Goal: Register for event/course

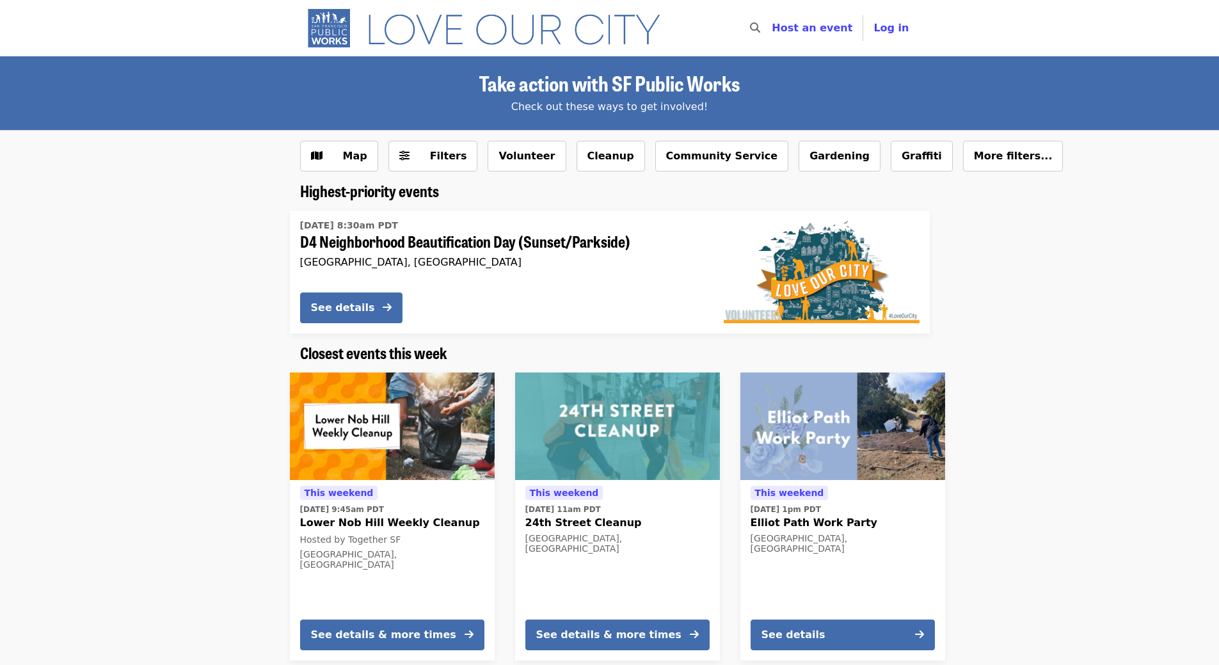
click at [1027, 427] on div at bounding box center [1139, 516] width 366 height 309
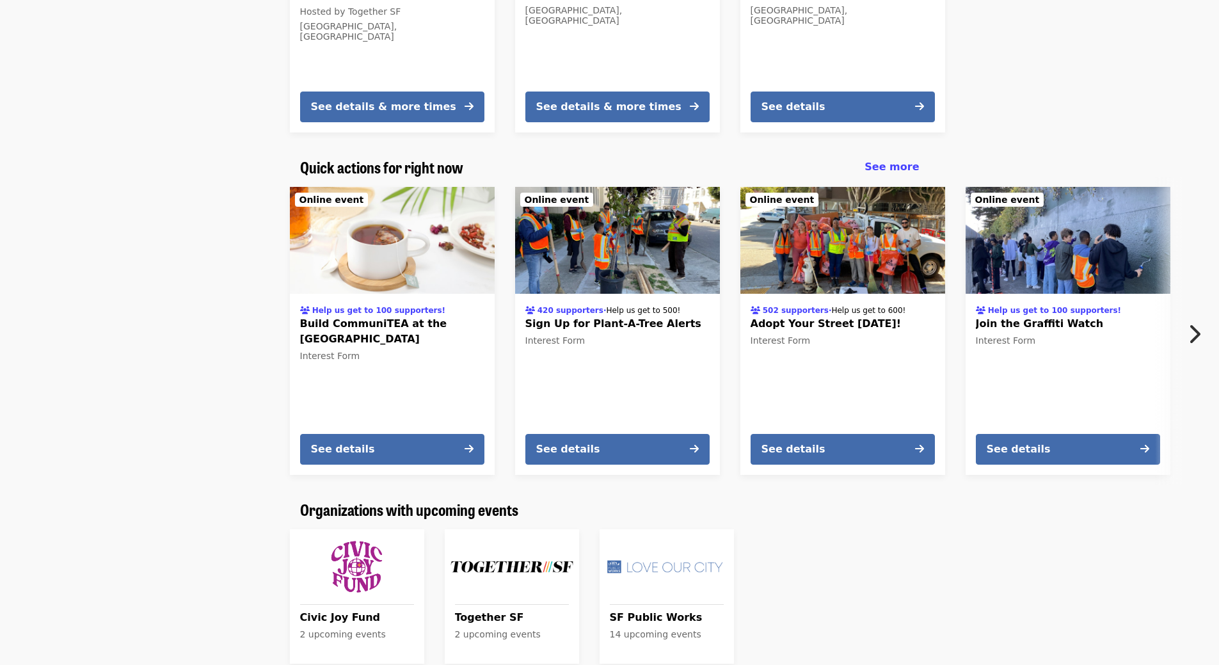
scroll to position [560, 0]
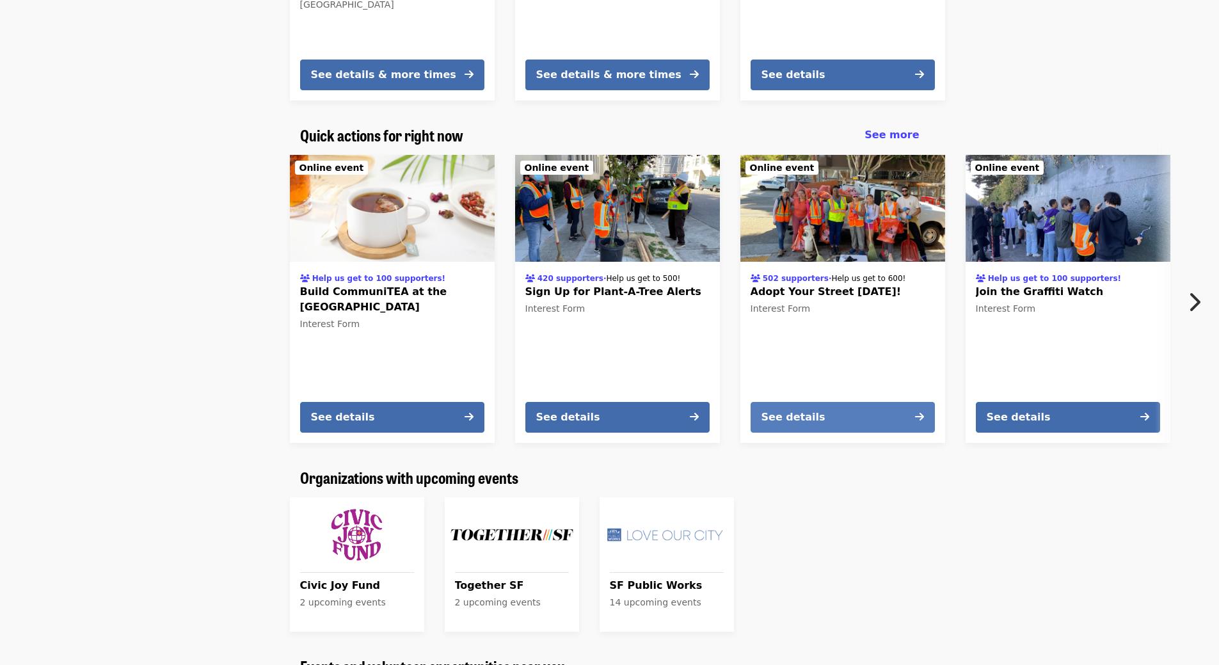
click at [851, 421] on button "See details" at bounding box center [843, 417] width 184 height 31
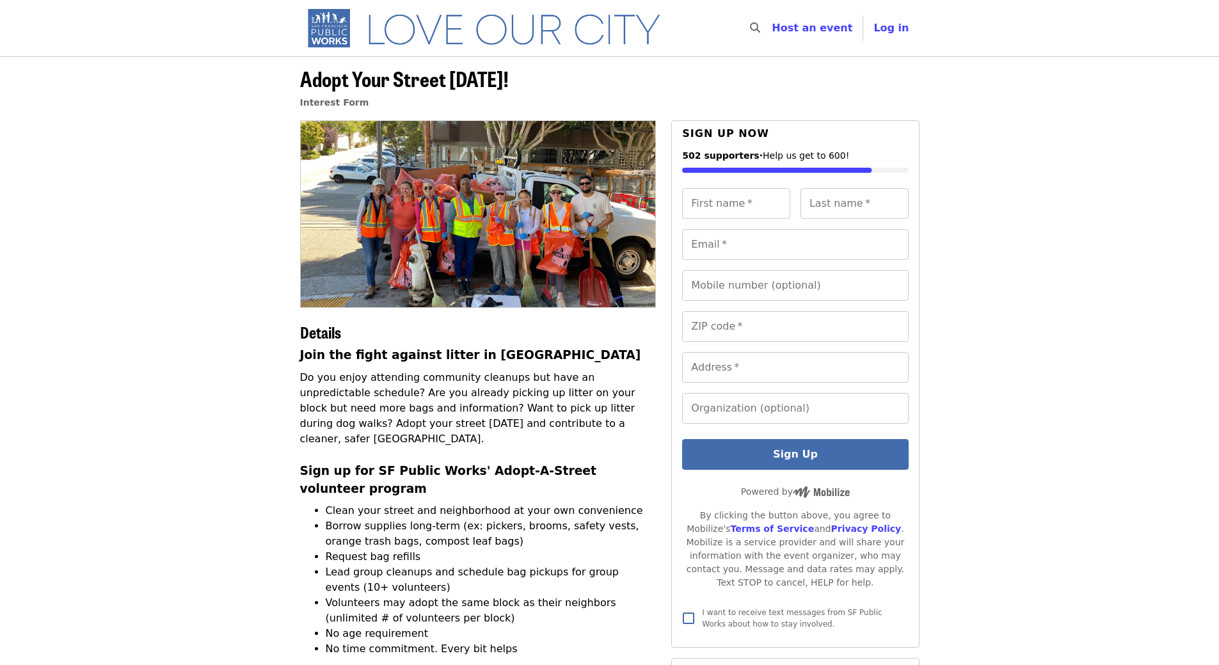
click at [434, 518] on li "Borrow supplies long-term (ex: pickers, brooms, safety vests, orange trash bags…" at bounding box center [491, 533] width 331 height 31
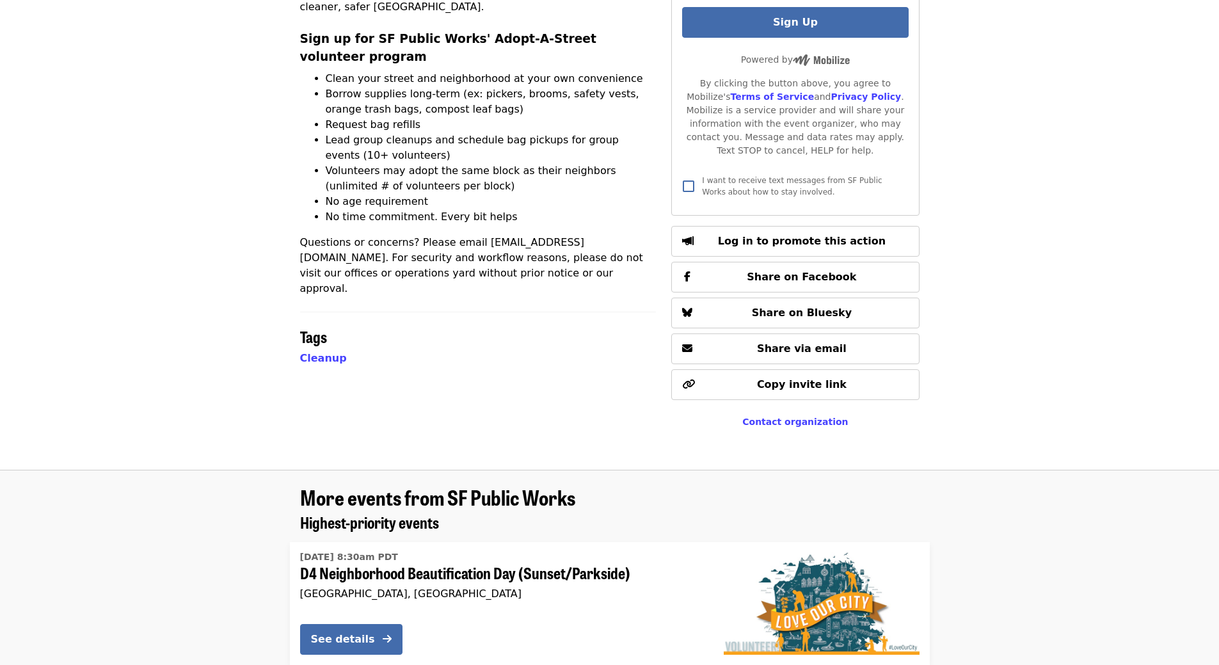
scroll to position [288, 0]
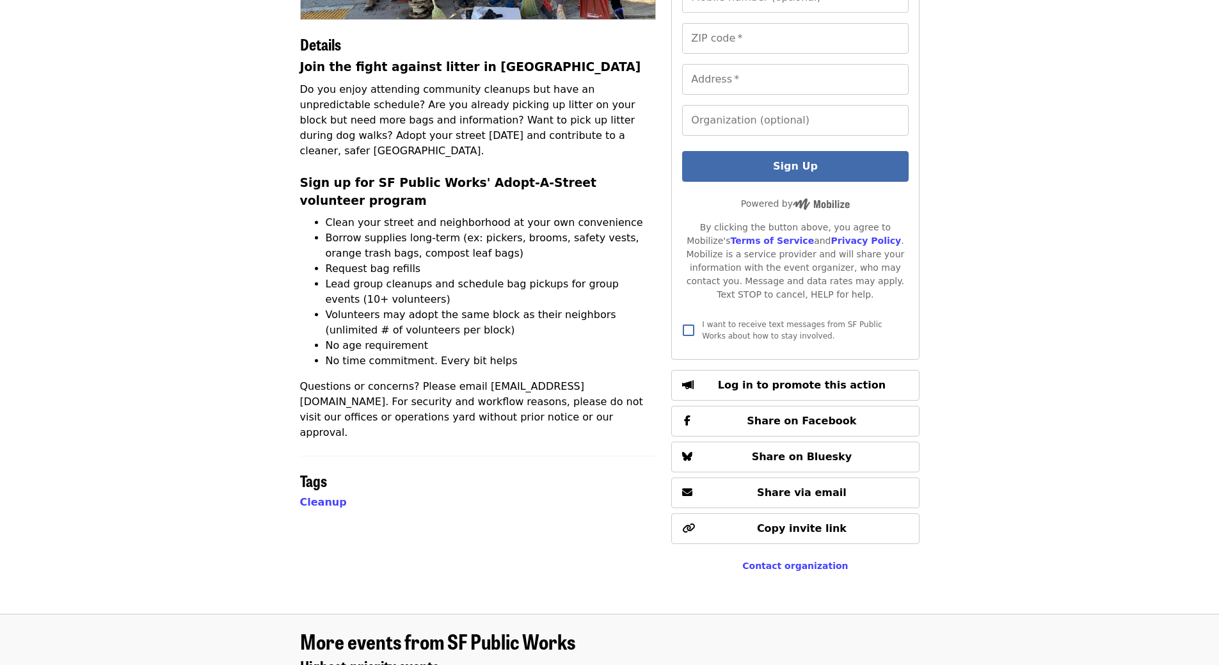
click at [515, 230] on li "Borrow supplies long-term (ex: pickers, brooms, safety vests, orange trash bags…" at bounding box center [491, 245] width 331 height 31
click at [509, 223] on ul "Clean your street and neighborhood at your own convenience Borrow supplies long…" at bounding box center [478, 292] width 357 height 154
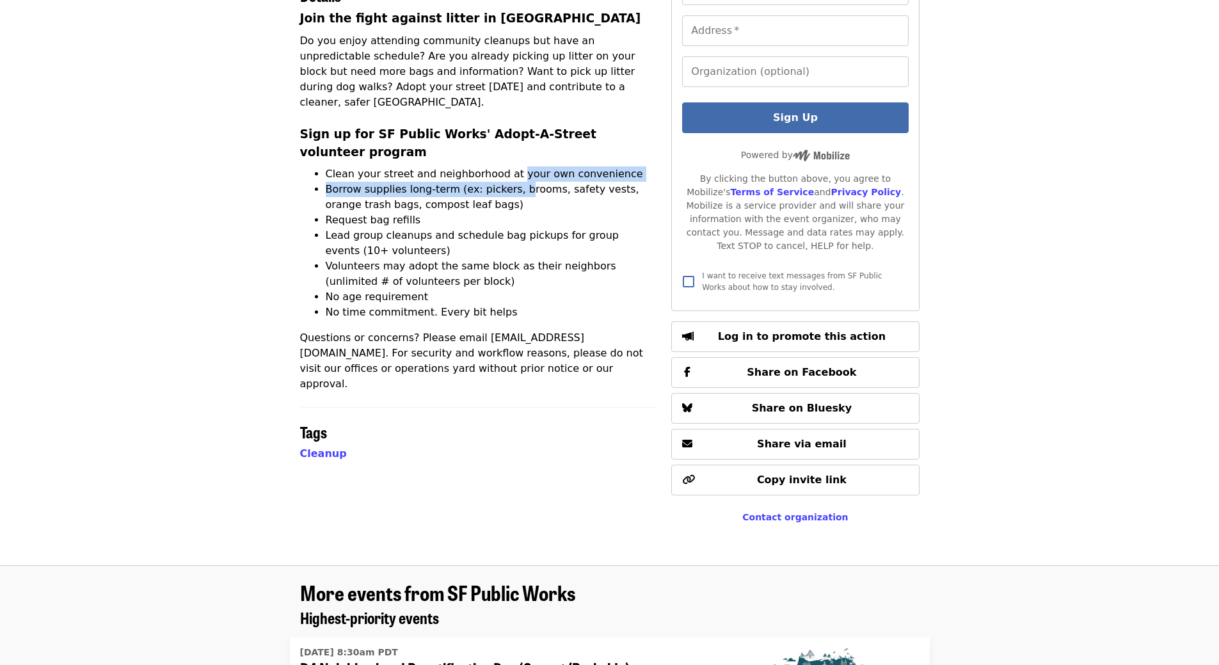
scroll to position [0, 0]
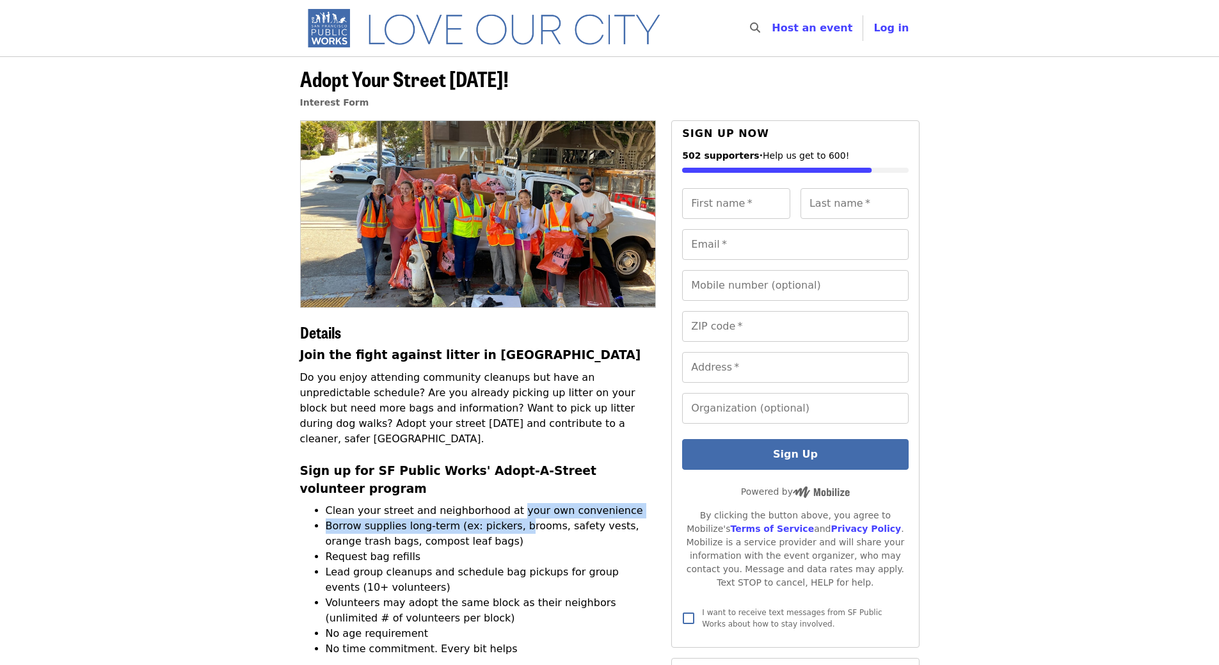
click at [1146, 271] on article "Adopt Your Street Today! Interest Form Details Join the fight against litter in…" at bounding box center [609, 479] width 1219 height 846
drag, startPoint x: 1075, startPoint y: 375, endPoint x: 1075, endPoint y: 384, distance: 9.0
click at [1076, 380] on article "Adopt Your Street Today! Interest Form Details Join the fight against litter in…" at bounding box center [609, 479] width 1219 height 846
drag, startPoint x: 487, startPoint y: 492, endPoint x: 492, endPoint y: 503, distance: 11.8
click at [488, 503] on li "Clean your street and neighborhood at your own convenience" at bounding box center [491, 510] width 331 height 15
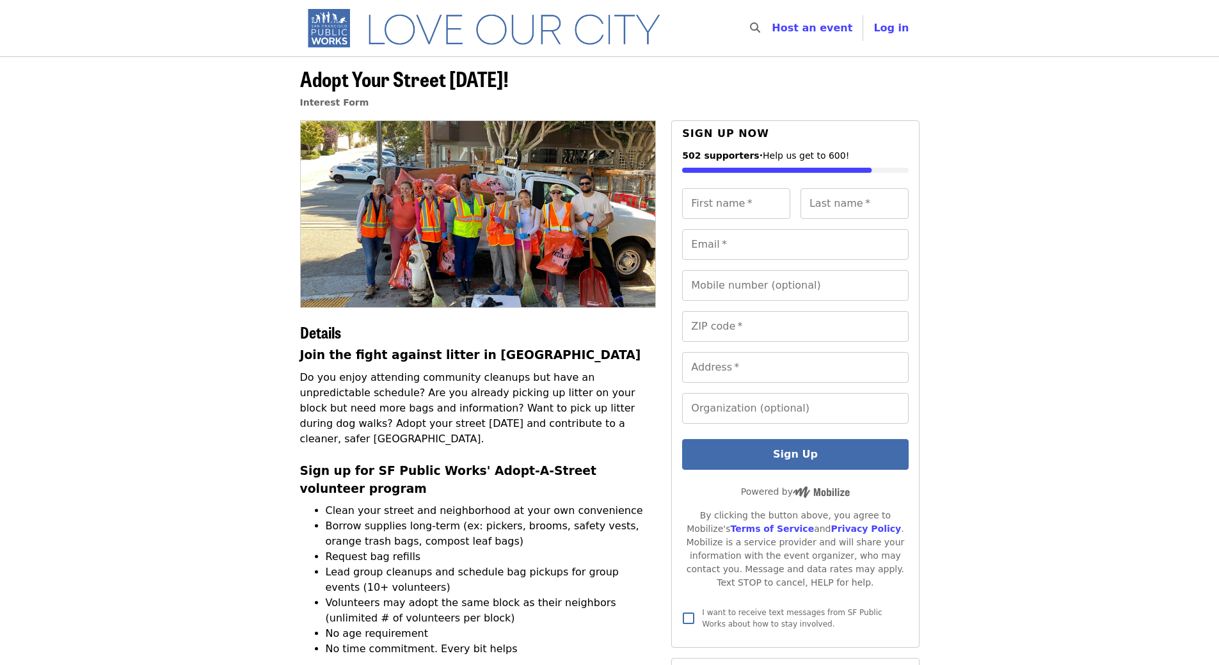
click at [1020, 362] on article "Adopt Your Street Today! Interest Form Details Join the fight against litter in…" at bounding box center [609, 479] width 1219 height 846
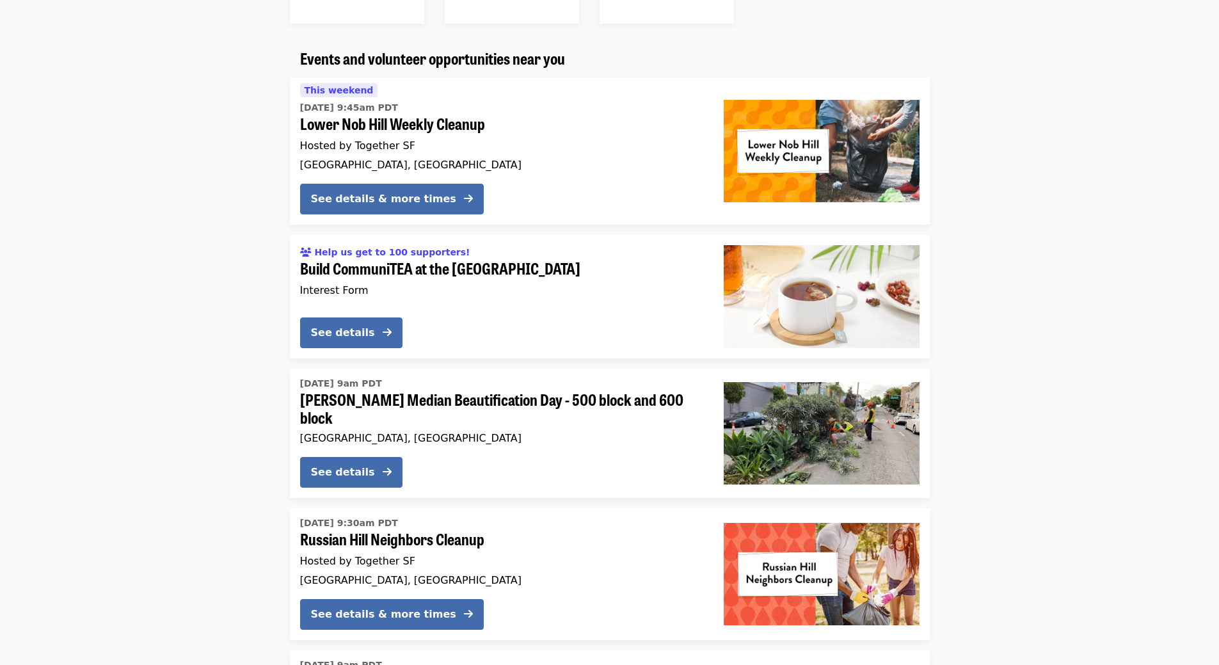
scroll to position [1152, 0]
